Goal: Find specific page/section: Find specific page/section

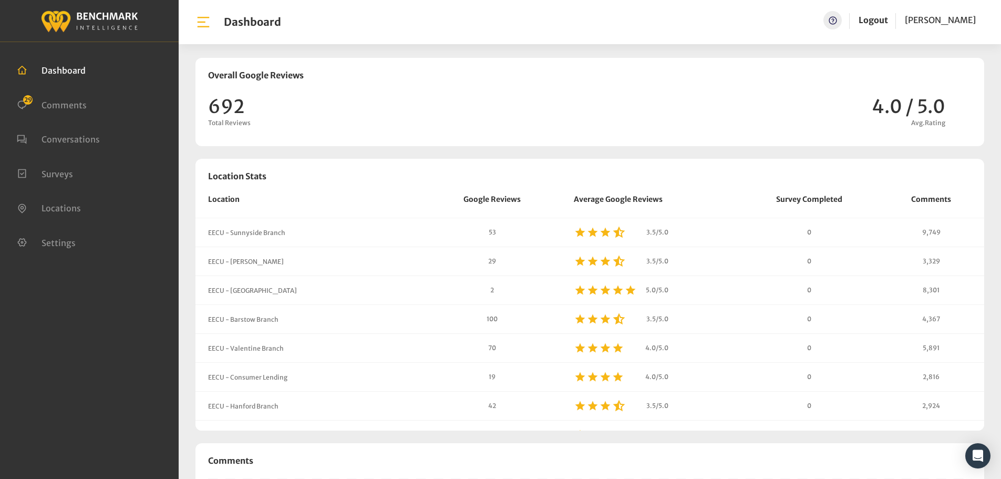
scroll to position [900, 1001]
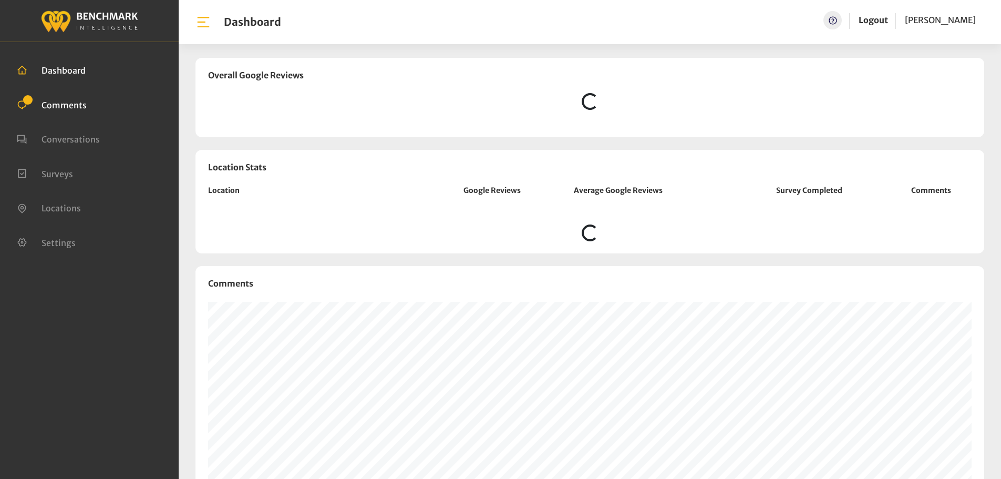
click at [77, 107] on span "Comments" at bounding box center [64, 104] width 45 height 11
